Goal: Transaction & Acquisition: Purchase product/service

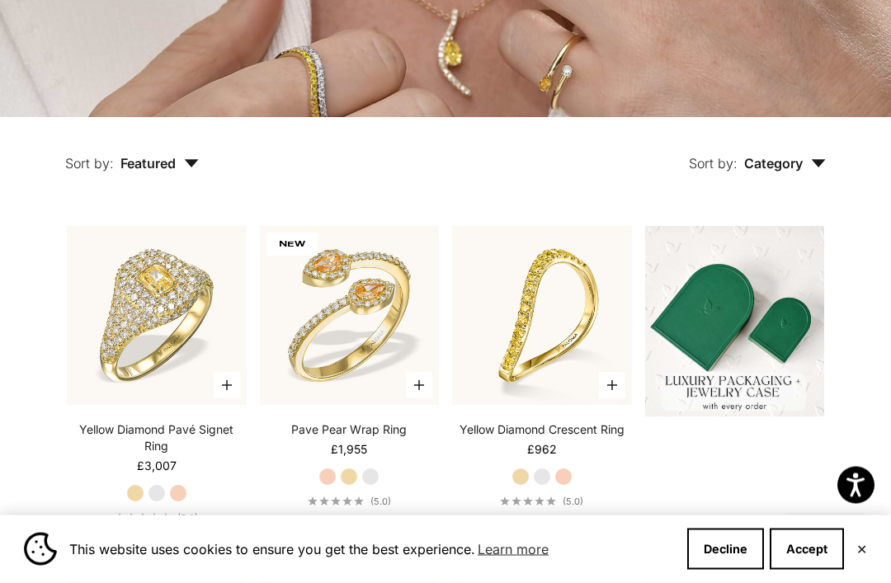
scroll to position [292, 0]
click at [820, 570] on button "Accept" at bounding box center [807, 549] width 74 height 41
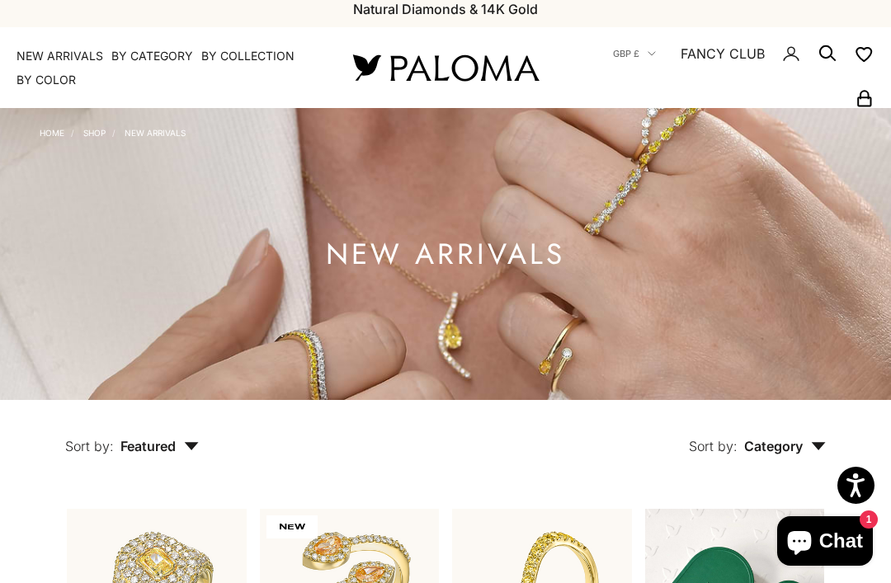
scroll to position [0, 0]
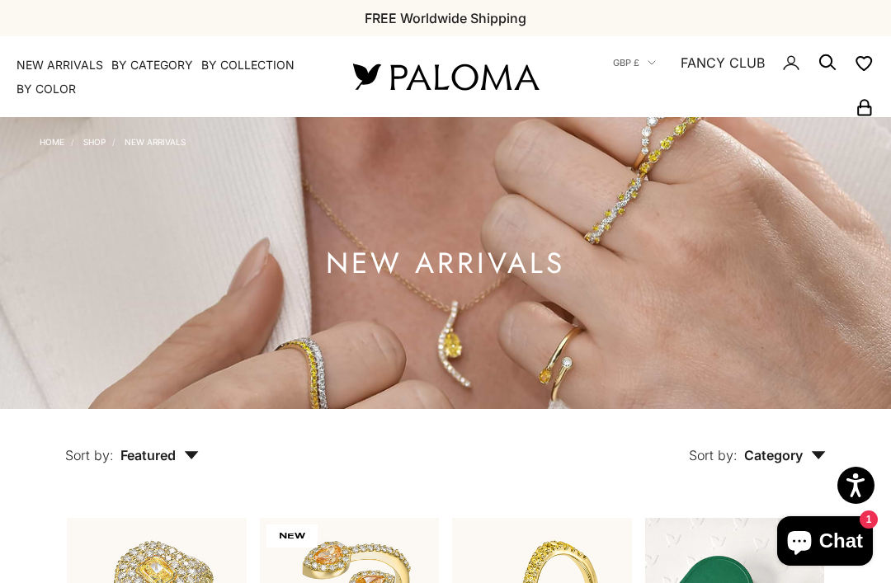
click at [63, 59] on link "NEW ARRIVALS" at bounding box center [60, 65] width 87 height 17
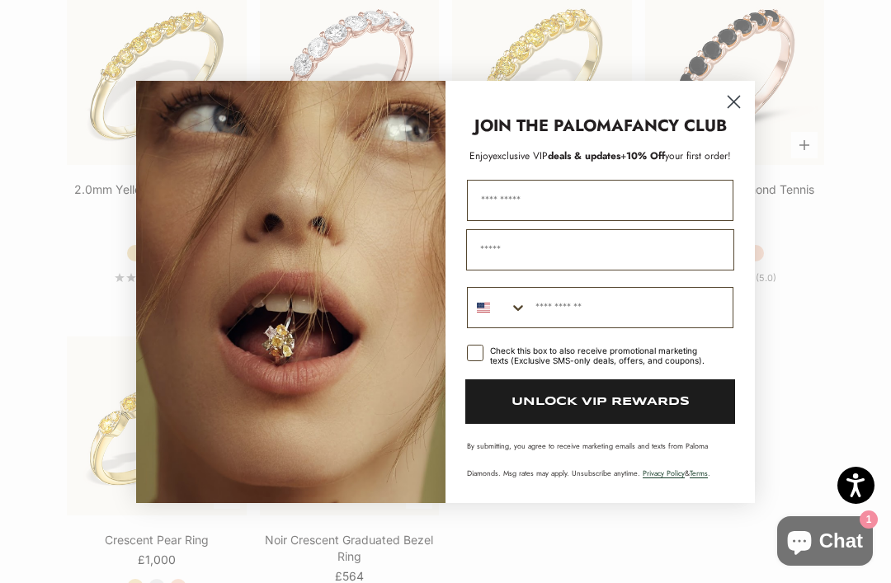
scroll to position [2415, 0]
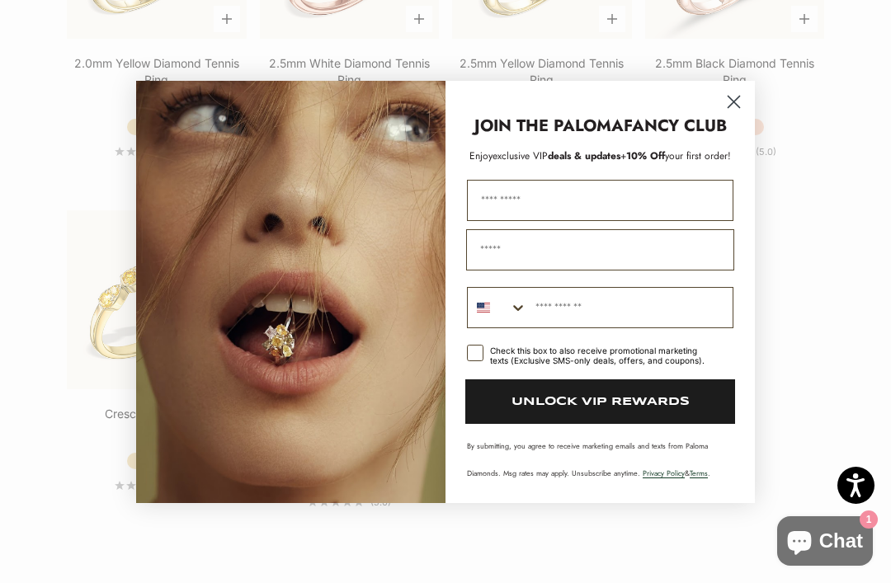
click at [740, 115] on circle "Close dialog" at bounding box center [733, 100] width 27 height 27
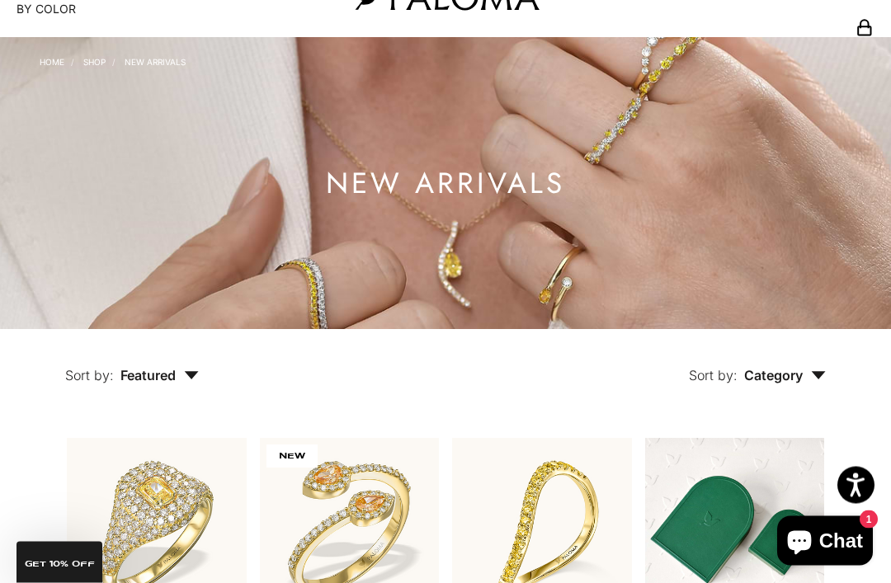
scroll to position [0, 0]
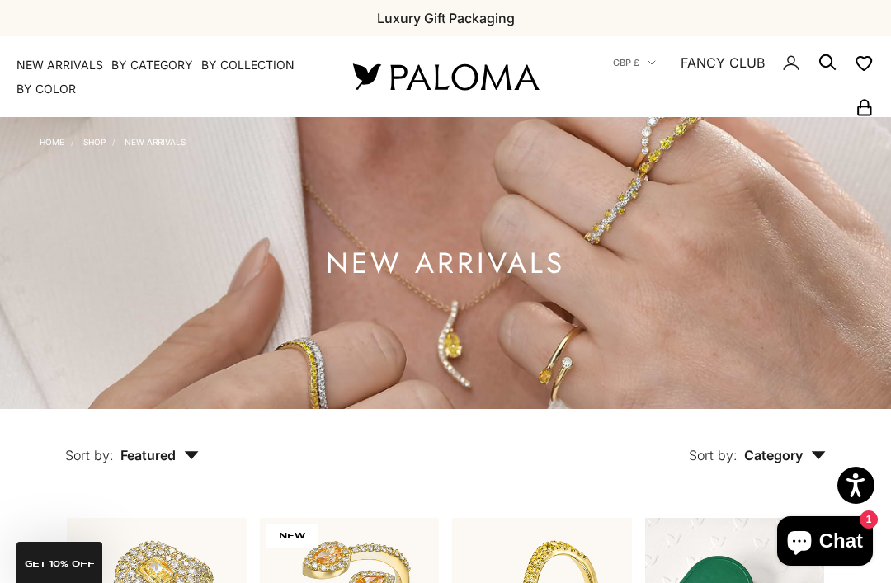
click at [148, 64] on summary "By Category" at bounding box center [152, 65] width 82 height 17
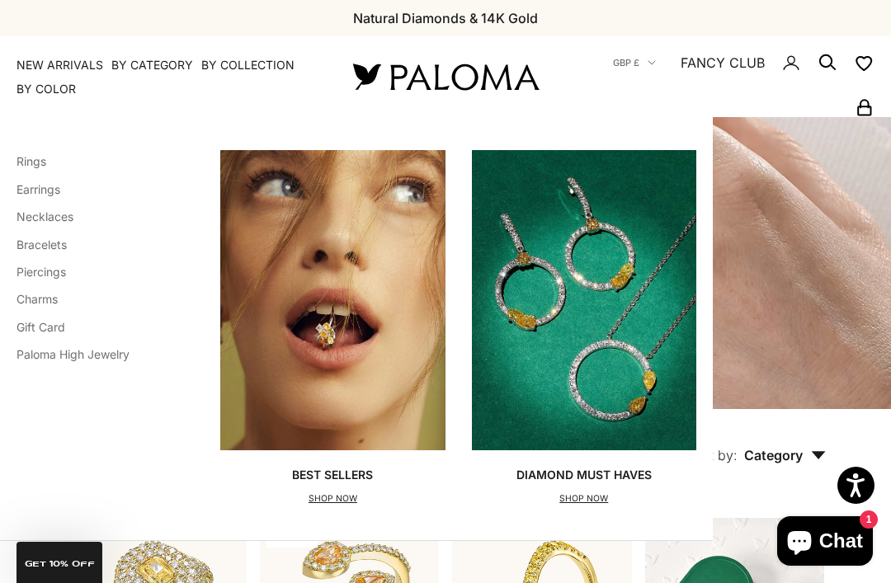
click at [42, 215] on link "Necklaces" at bounding box center [45, 217] width 57 height 14
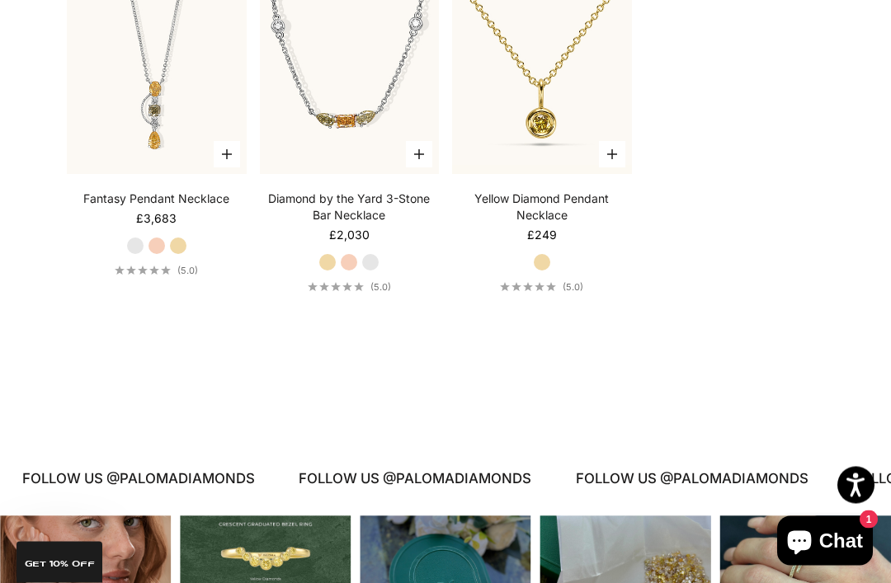
scroll to position [1930, 0]
